Goal: Information Seeking & Learning: Understand process/instructions

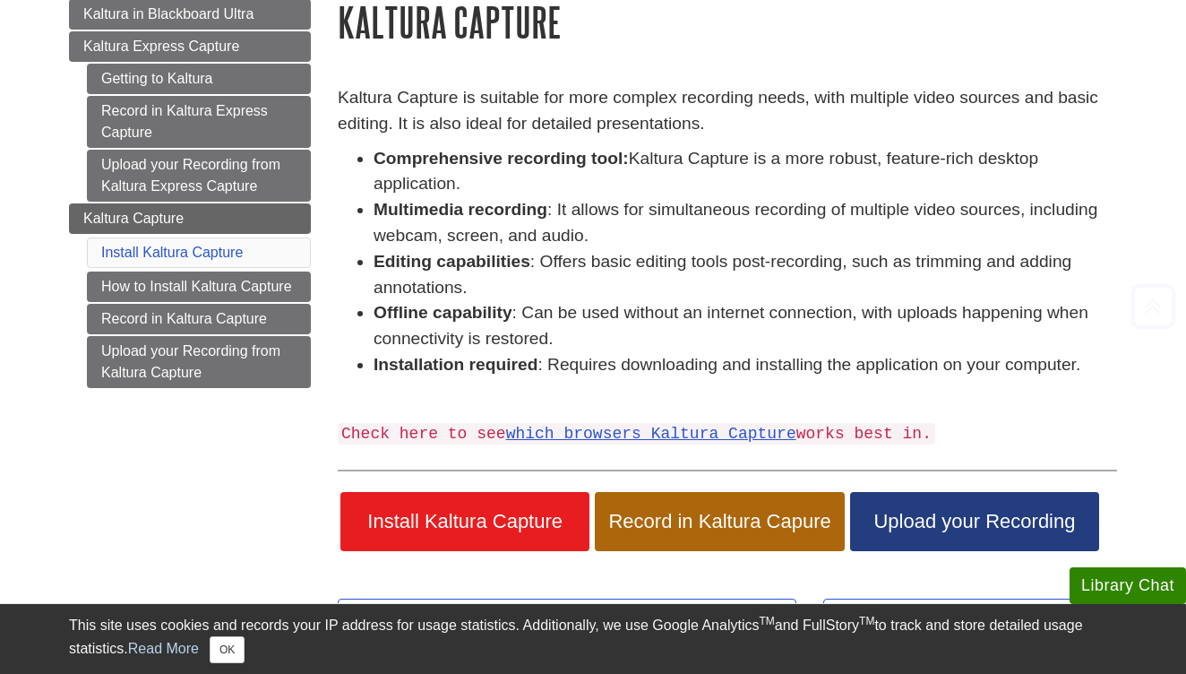
scroll to position [208, 0]
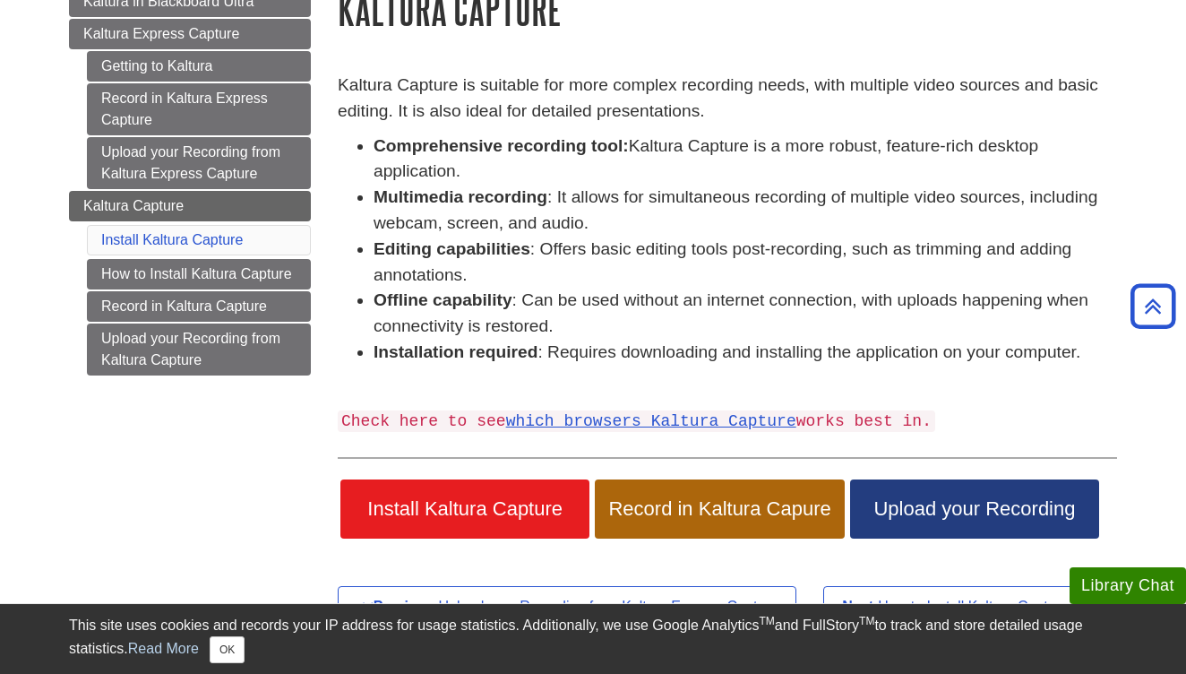
click at [463, 505] on span "Install Kaltura Capture" at bounding box center [465, 508] width 222 height 23
click at [640, 412] on link "which browsers Kaltura Capture" at bounding box center [651, 421] width 290 height 18
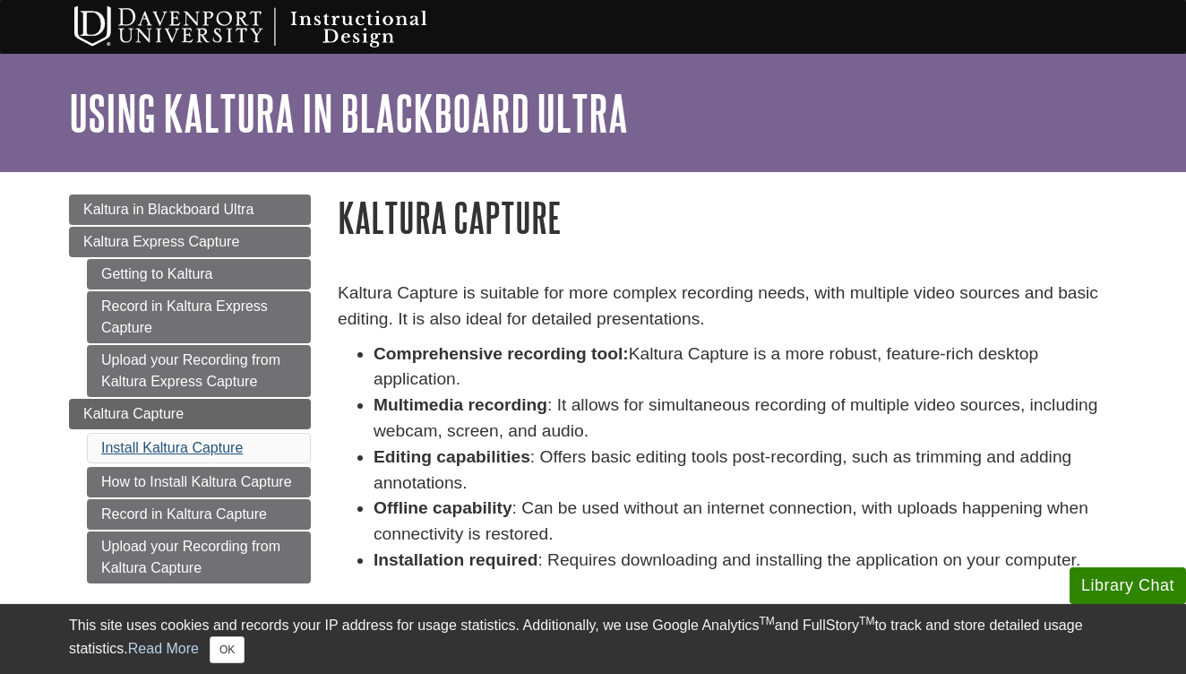
click at [179, 451] on link "Install Kaltura Capture" at bounding box center [172, 447] width 142 height 15
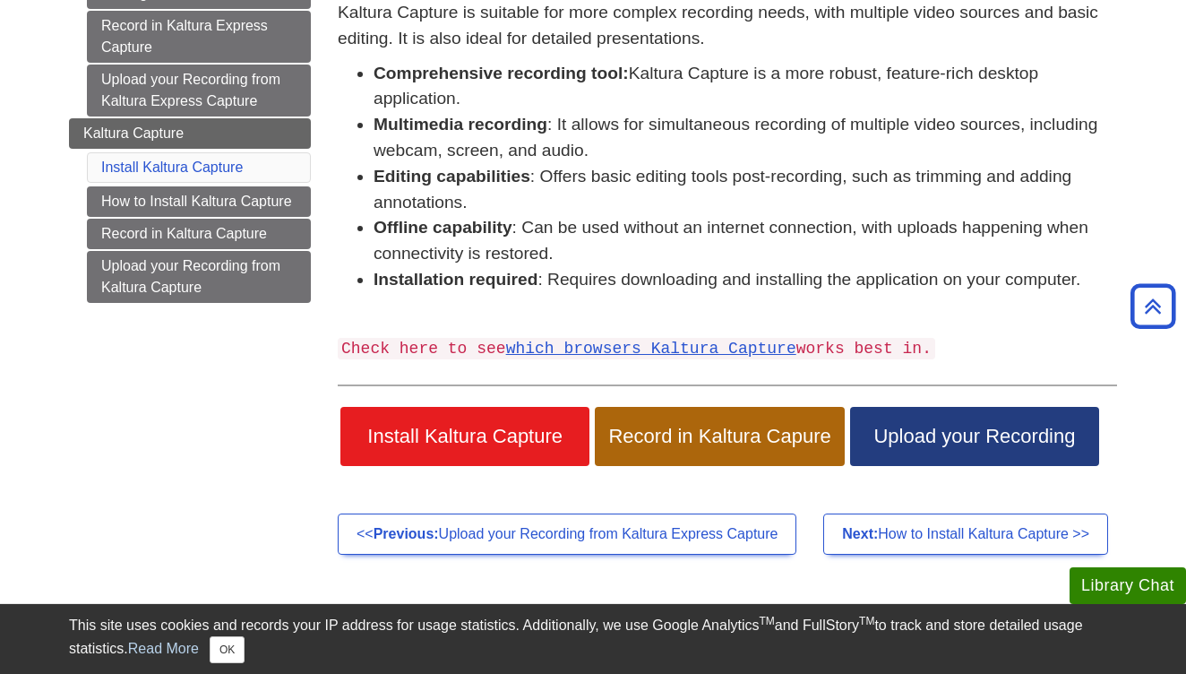
click at [446, 434] on span "Install Kaltura Capture" at bounding box center [465, 436] width 222 height 23
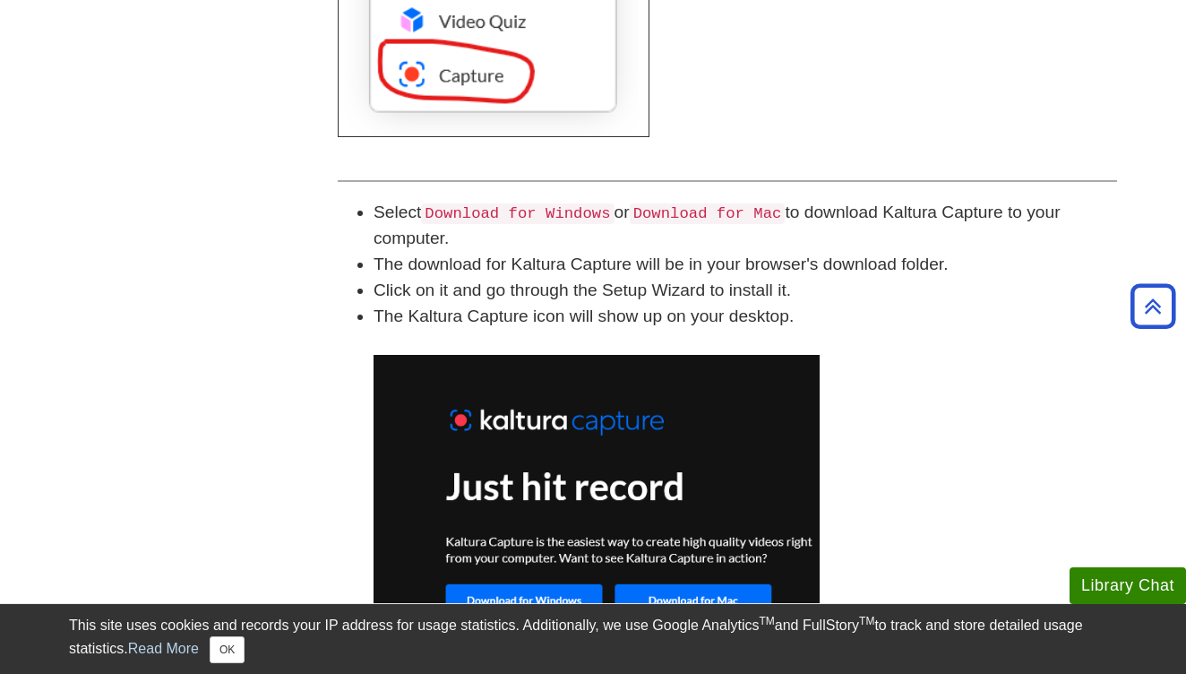
scroll to position [1082, 0]
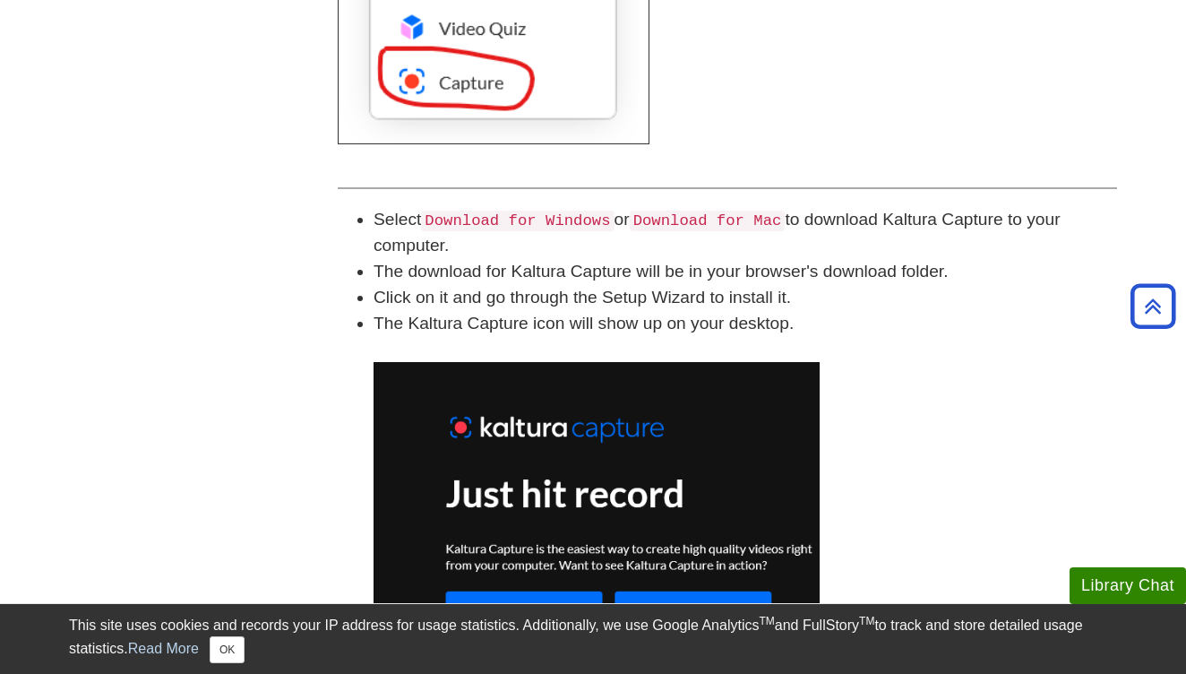
click at [781, 216] on code "Download for Mac" at bounding box center [708, 221] width 156 height 21
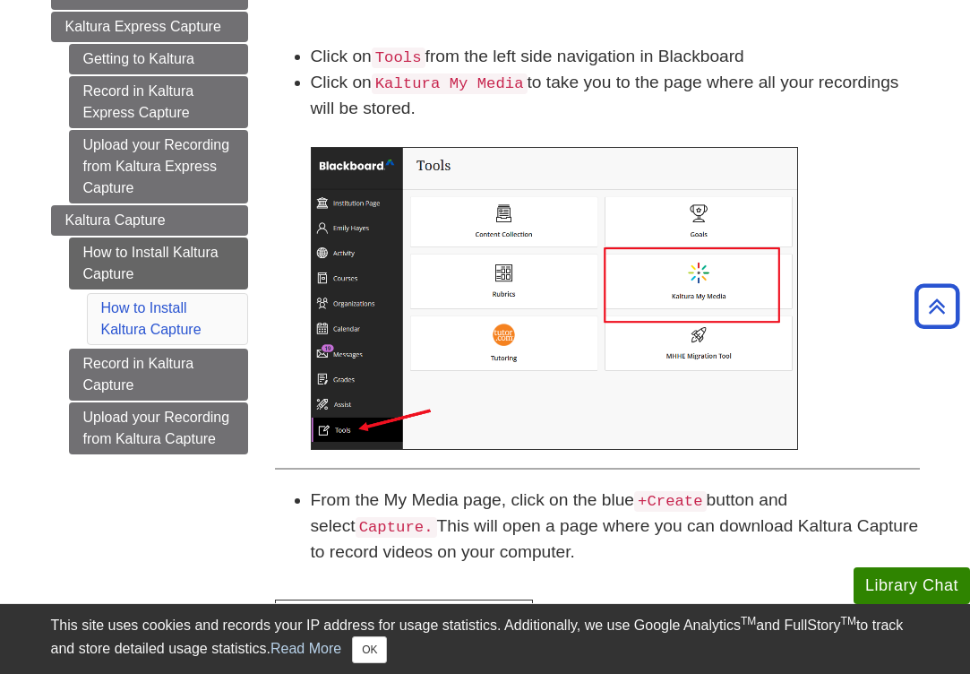
scroll to position [235, 0]
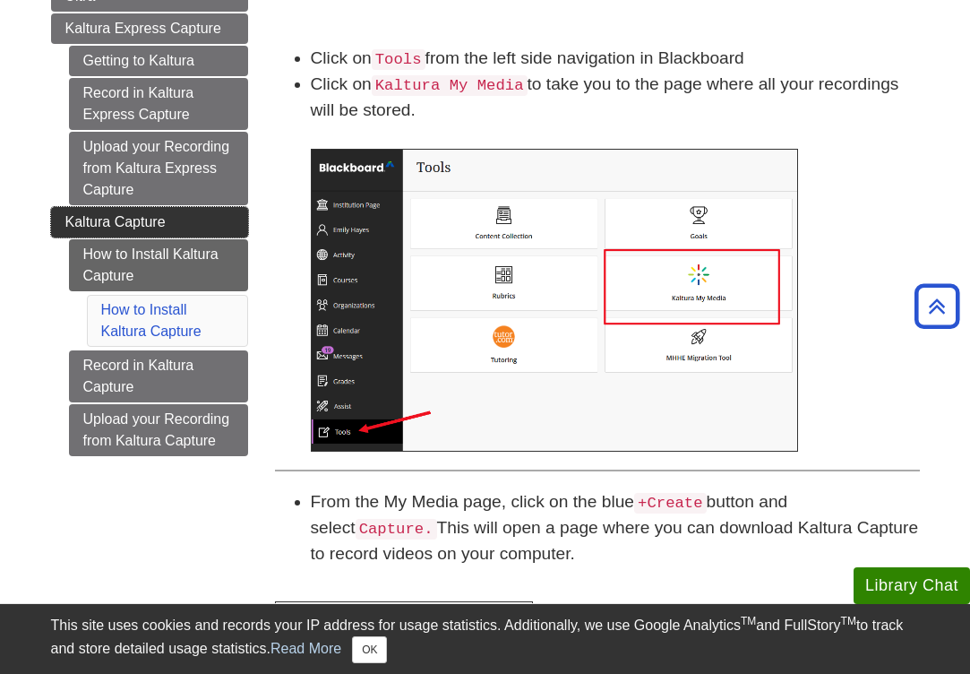
click at [118, 228] on span "Kaltura Capture" at bounding box center [115, 221] width 100 height 15
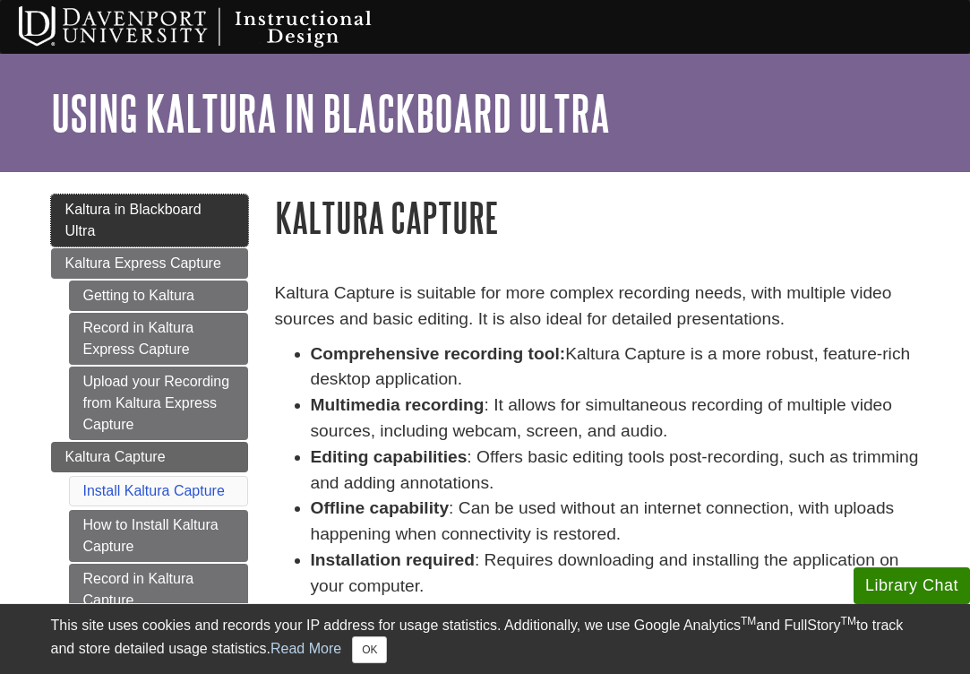
click at [159, 217] on link "Kaltura in Blackboard Ultra" at bounding box center [149, 220] width 197 height 52
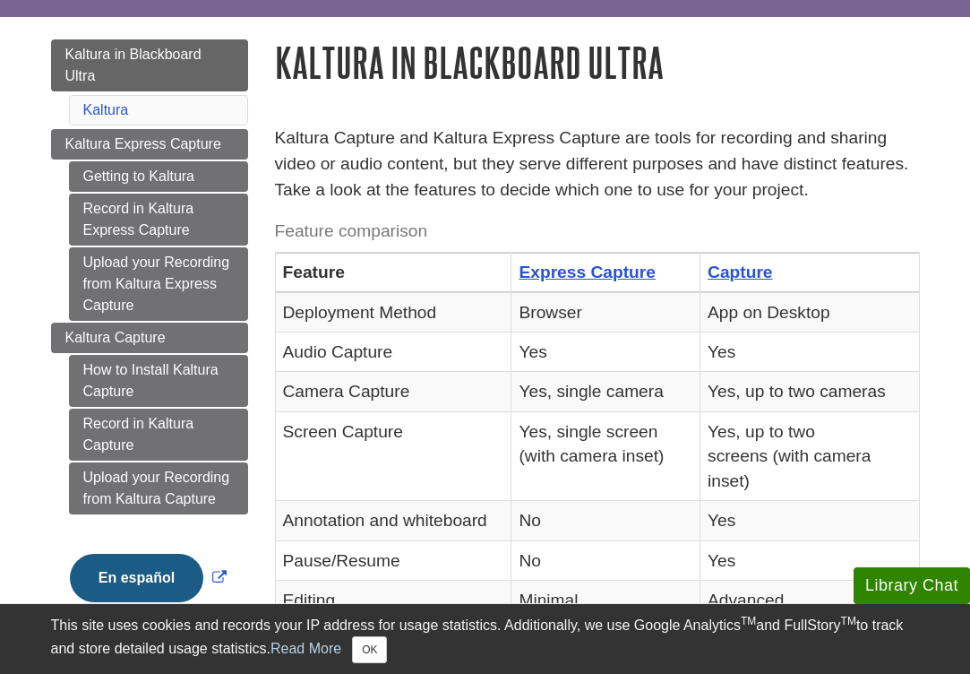
scroll to position [157, 0]
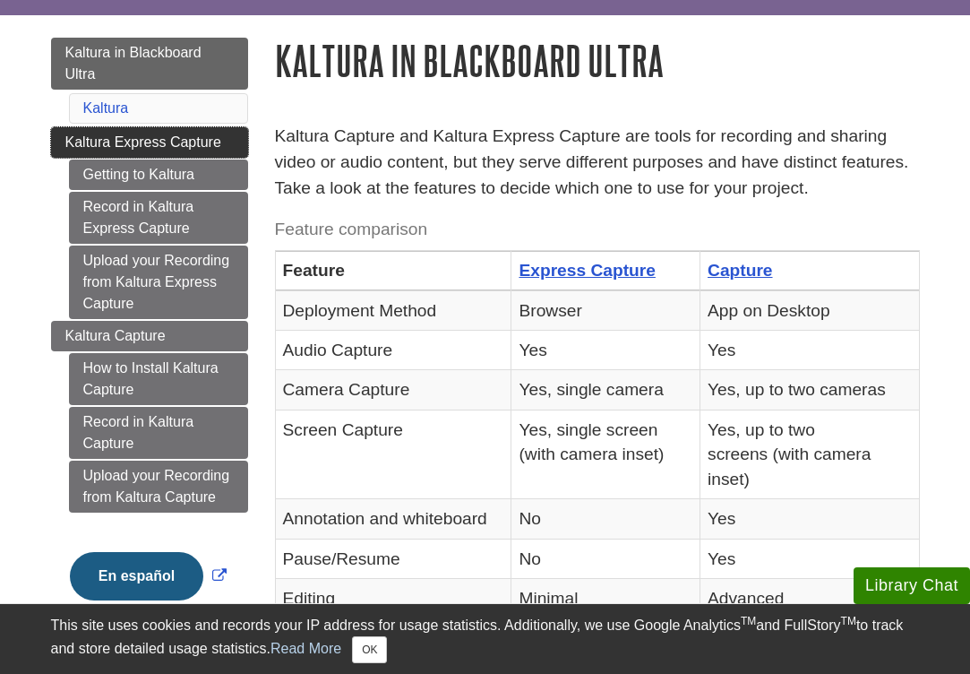
click at [202, 148] on span "Kaltura Express Capture" at bounding box center [143, 141] width 156 height 15
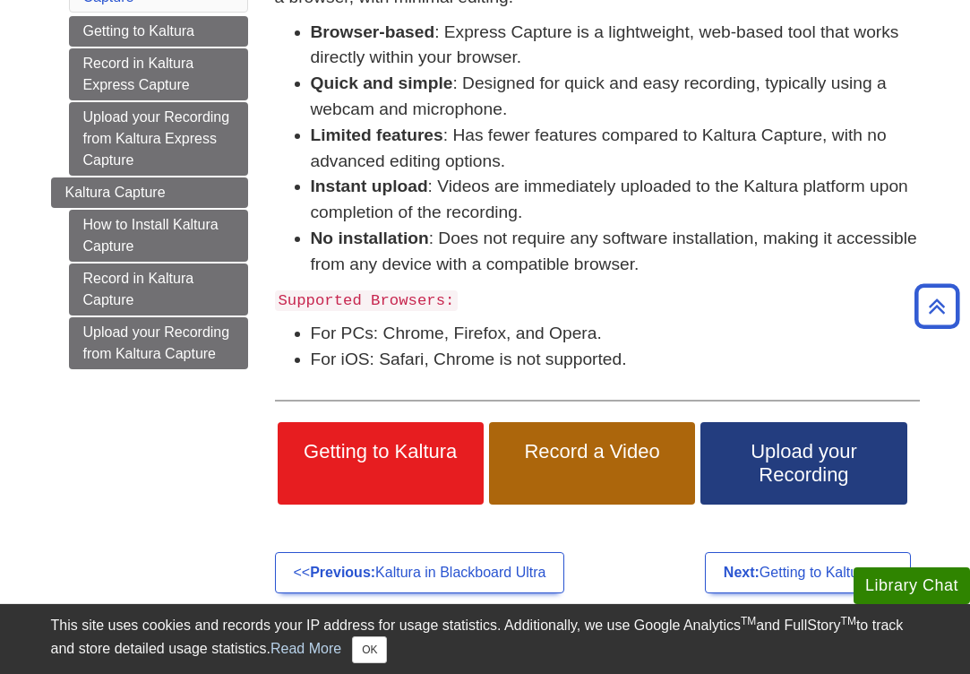
scroll to position [323, 0]
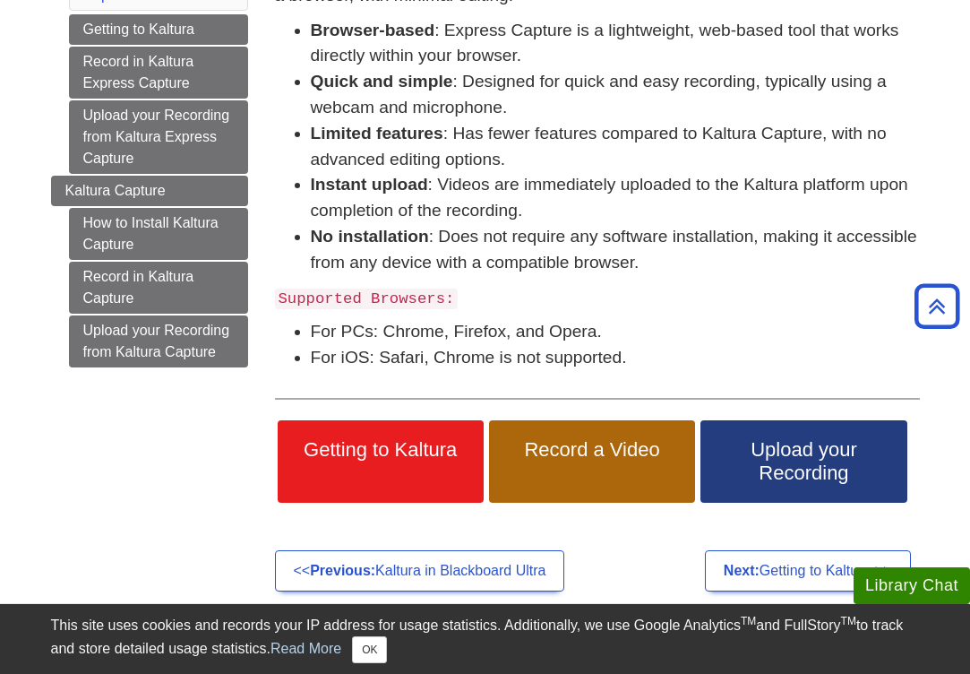
click at [371, 450] on span "Getting to Kaltura" at bounding box center [380, 449] width 179 height 23
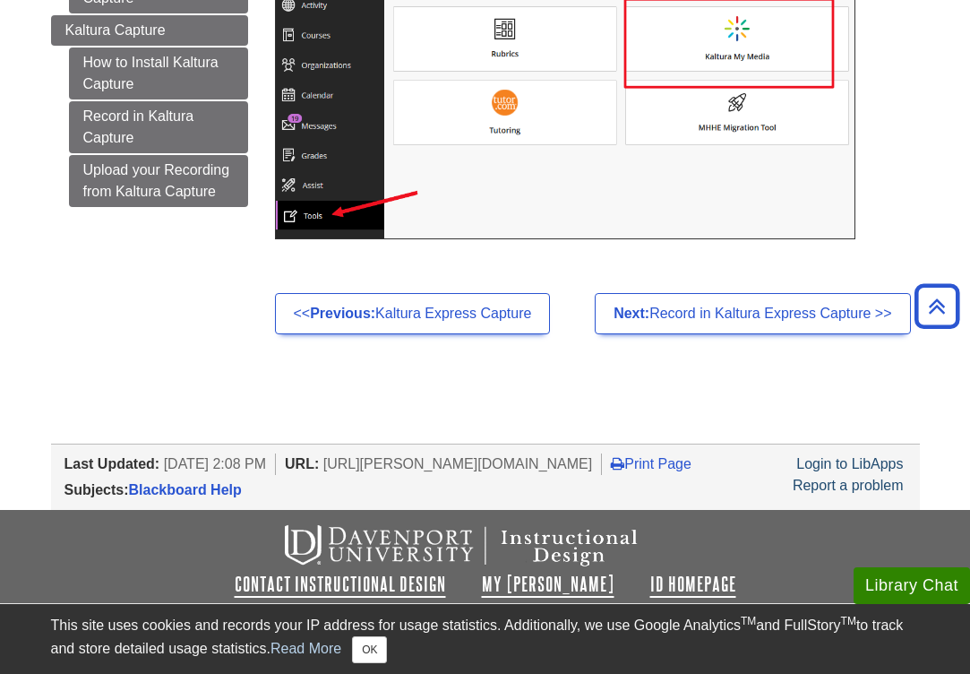
scroll to position [461, 0]
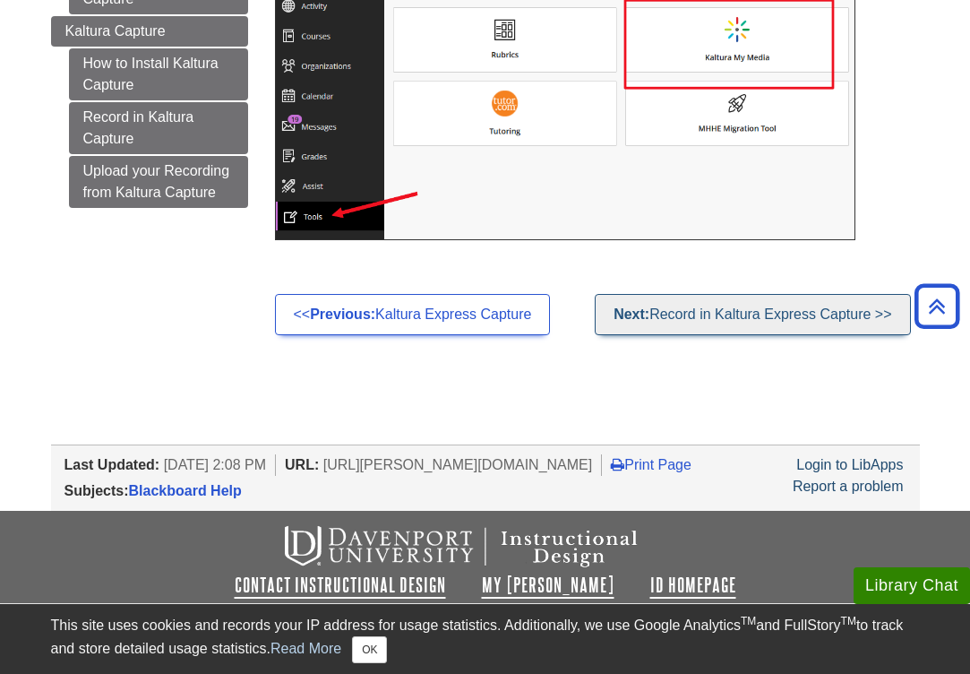
click at [735, 316] on link "Next: Record in Kaltura Express Capture >>" at bounding box center [752, 314] width 315 height 41
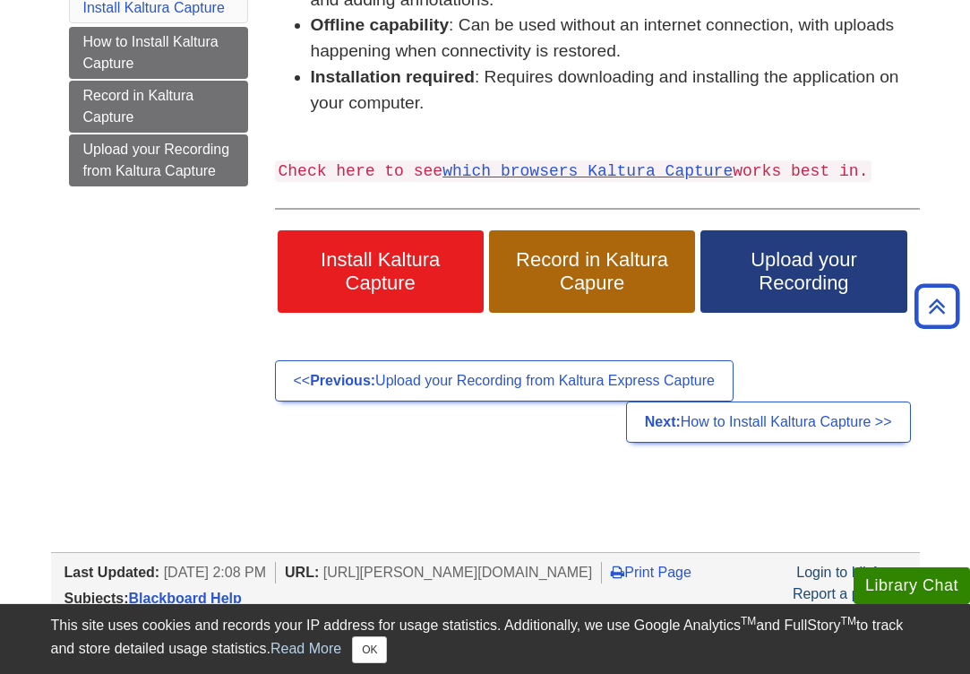
scroll to position [484, 0]
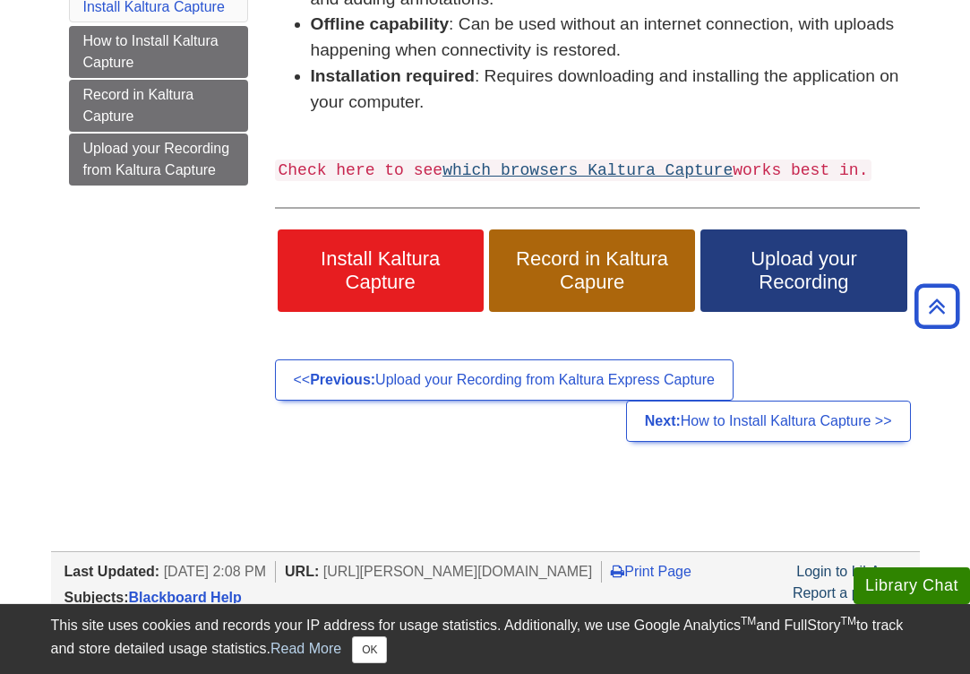
click at [637, 161] on link "which browsers Kaltura Capture" at bounding box center [588, 170] width 290 height 18
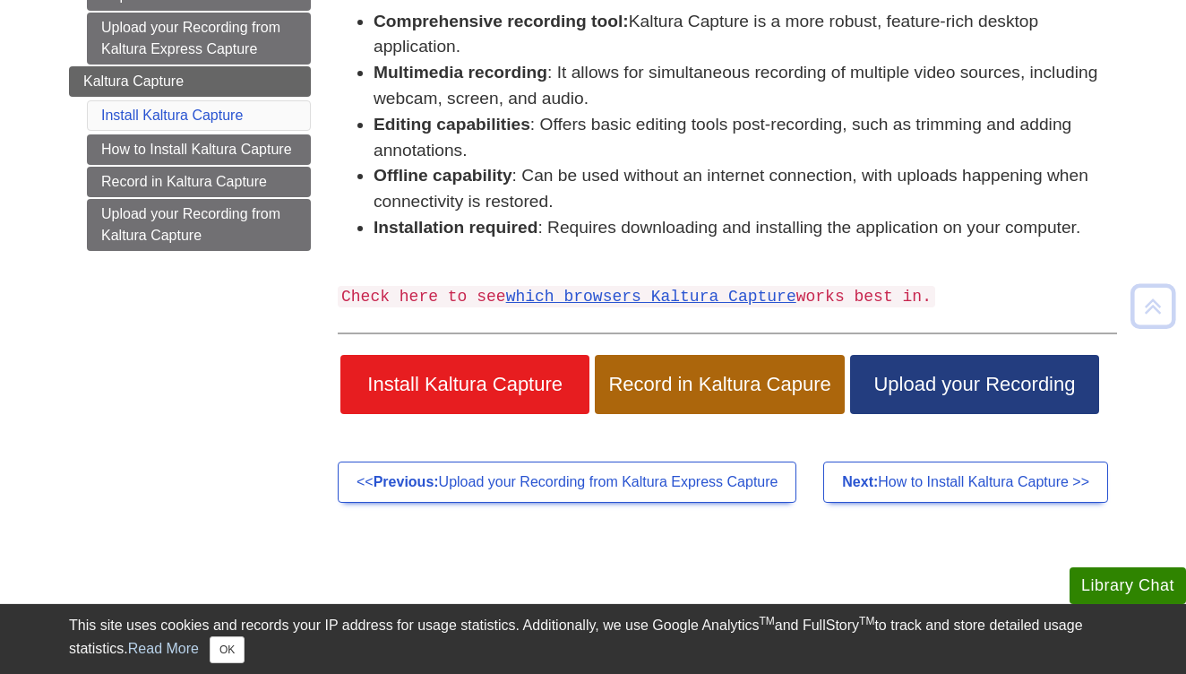
scroll to position [374, 0]
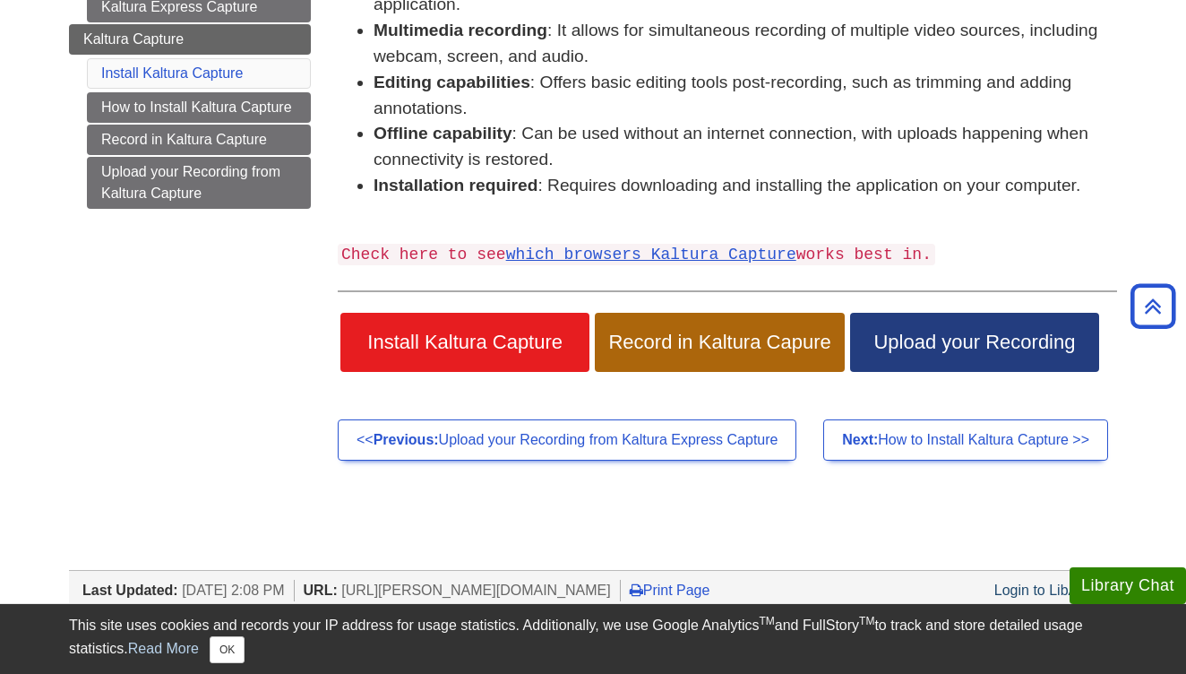
click at [452, 362] on link "Install Kaltura Capture" at bounding box center [464, 342] width 249 height 59
